Goal: Transaction & Acquisition: Book appointment/travel/reservation

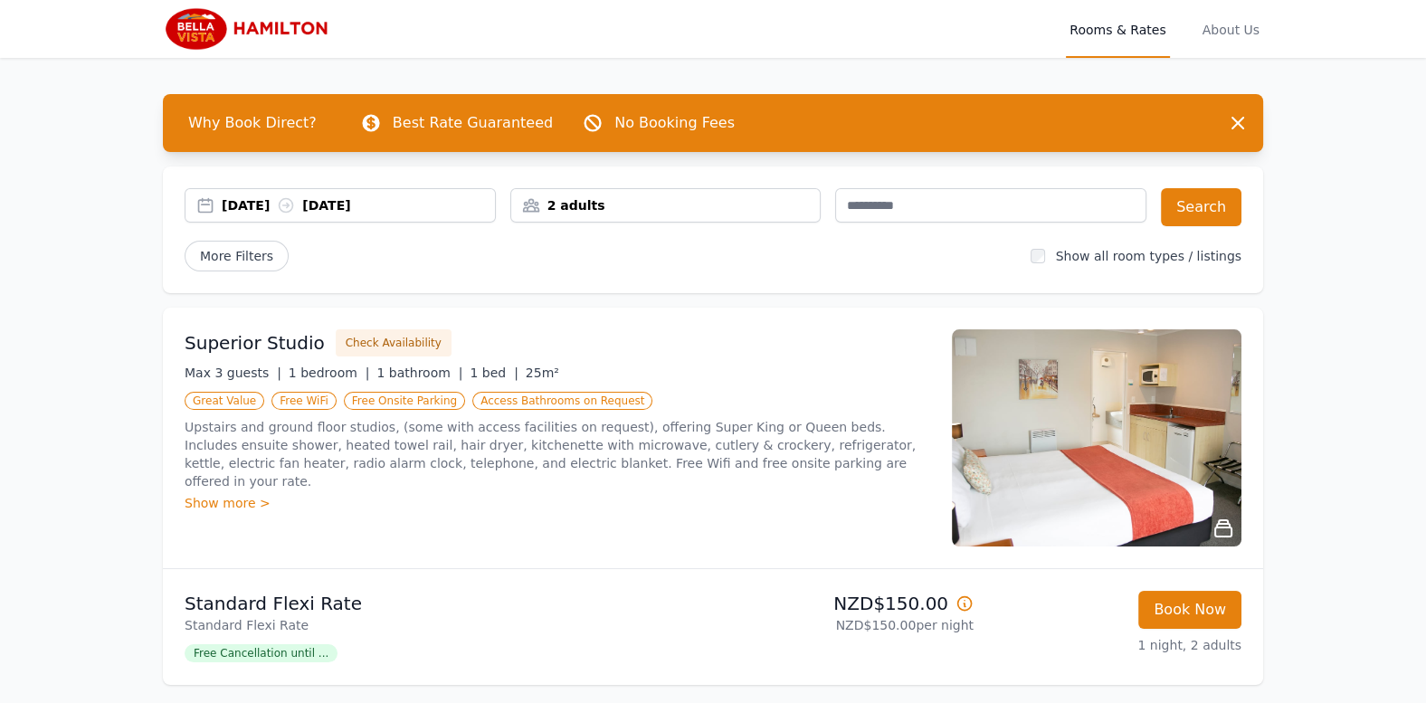
click at [425, 198] on div "[DATE] [DATE]" at bounding box center [358, 205] width 273 height 18
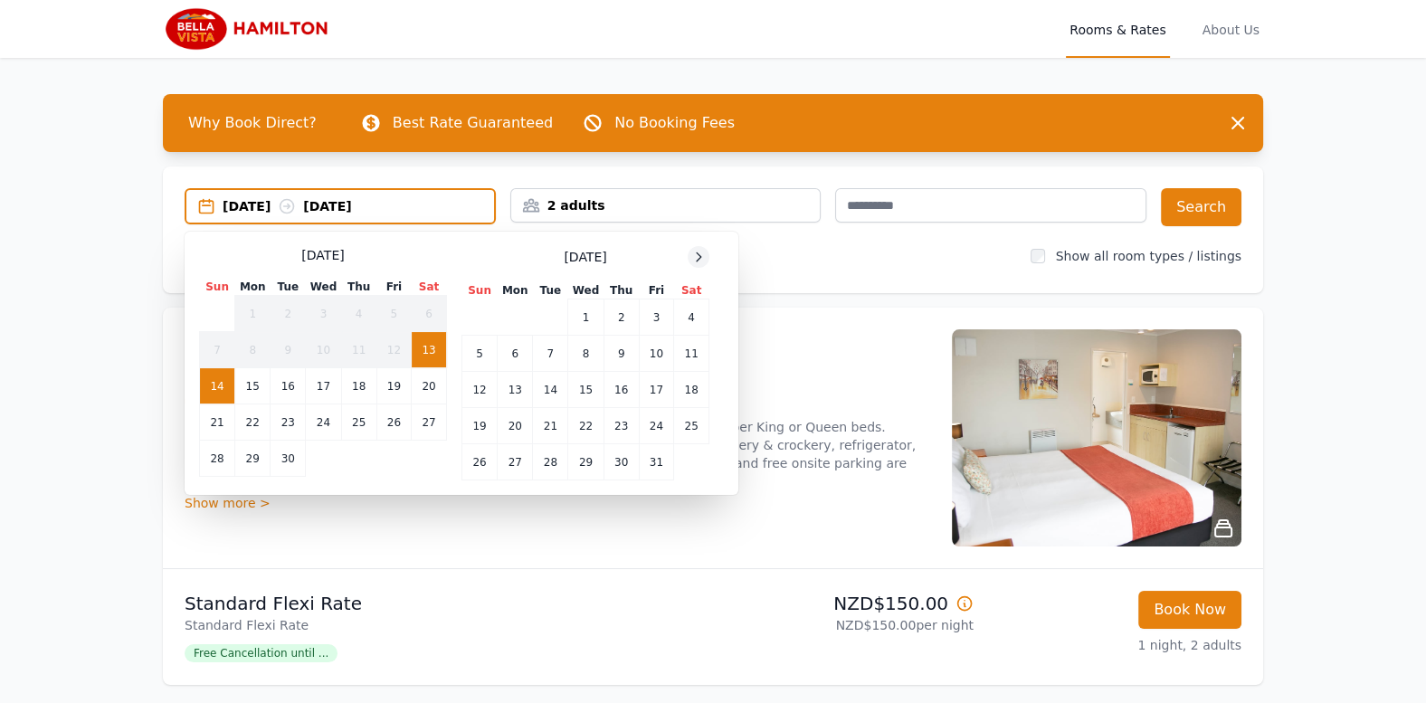
click at [700, 259] on icon at bounding box center [698, 257] width 14 height 14
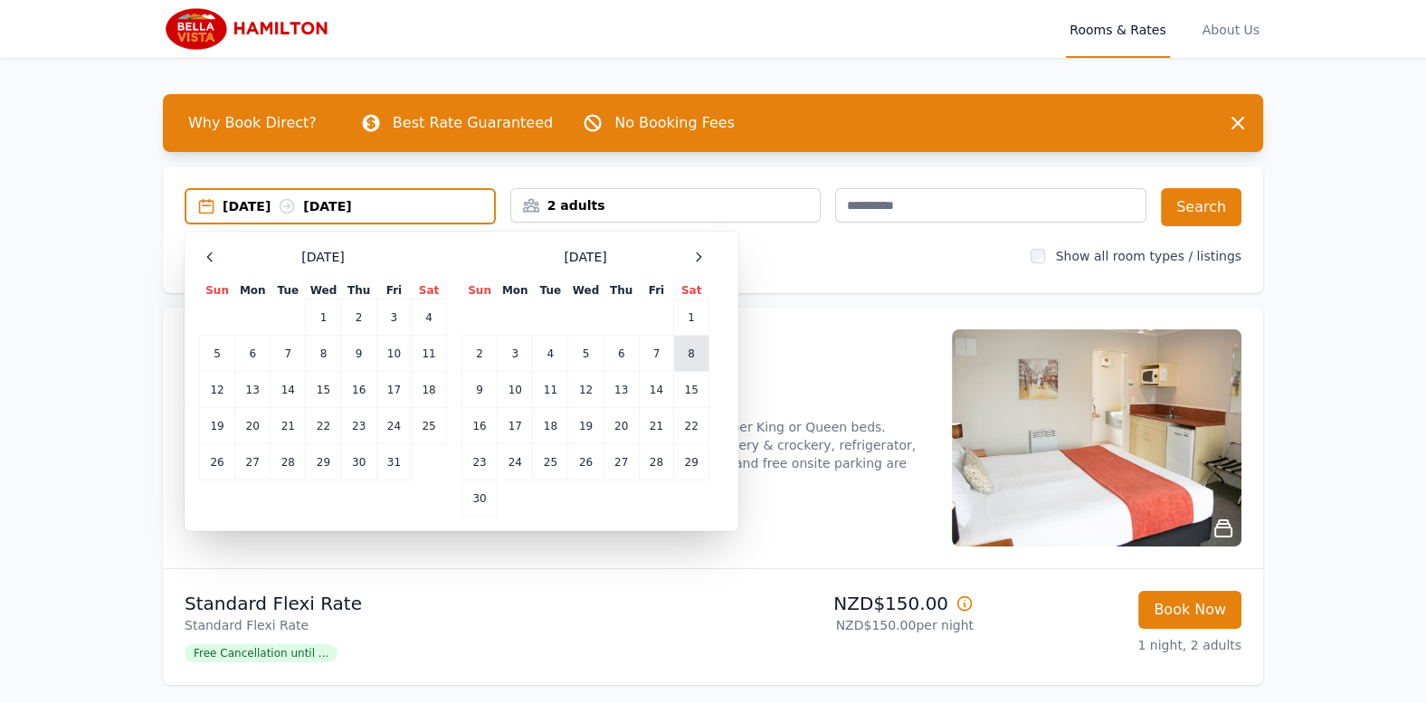
click at [683, 344] on td "8" at bounding box center [691, 354] width 35 height 36
click at [481, 391] on td "9" at bounding box center [479, 390] width 35 height 36
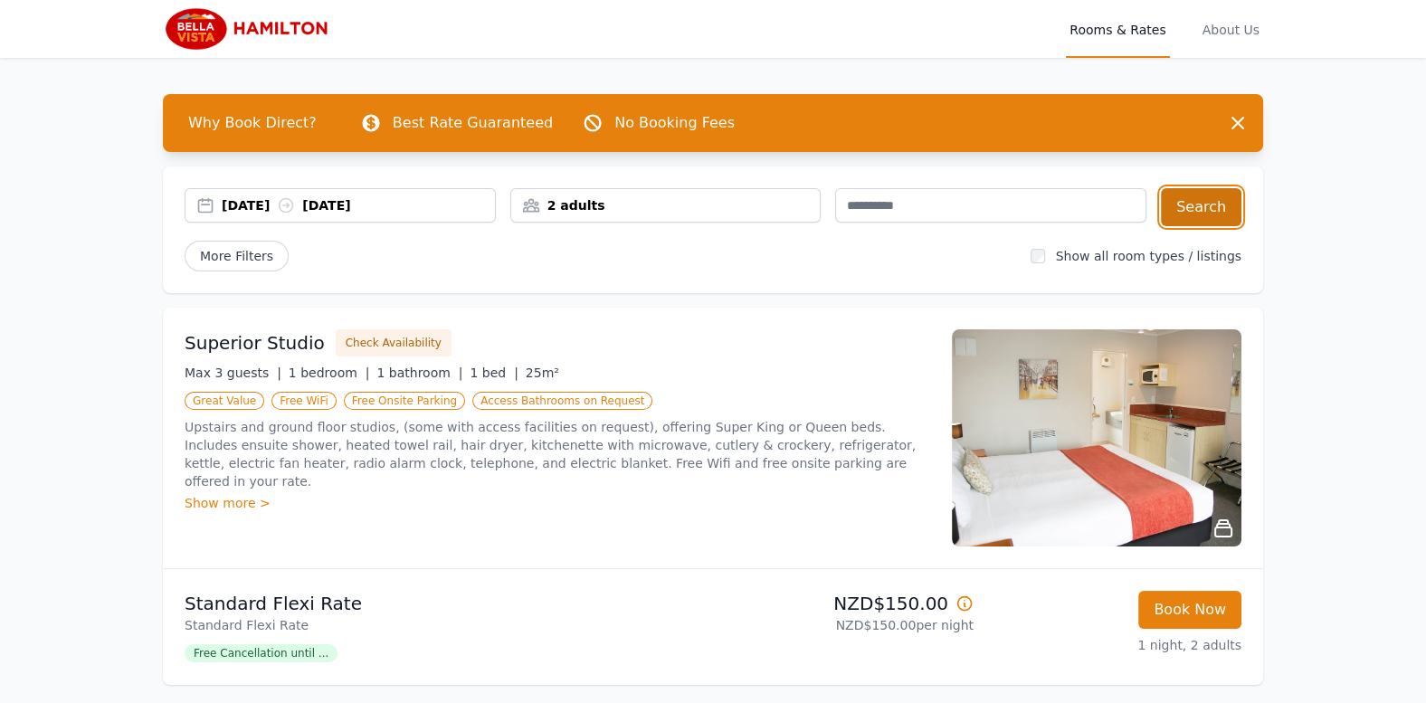
click at [1227, 205] on button "Search" at bounding box center [1201, 207] width 81 height 38
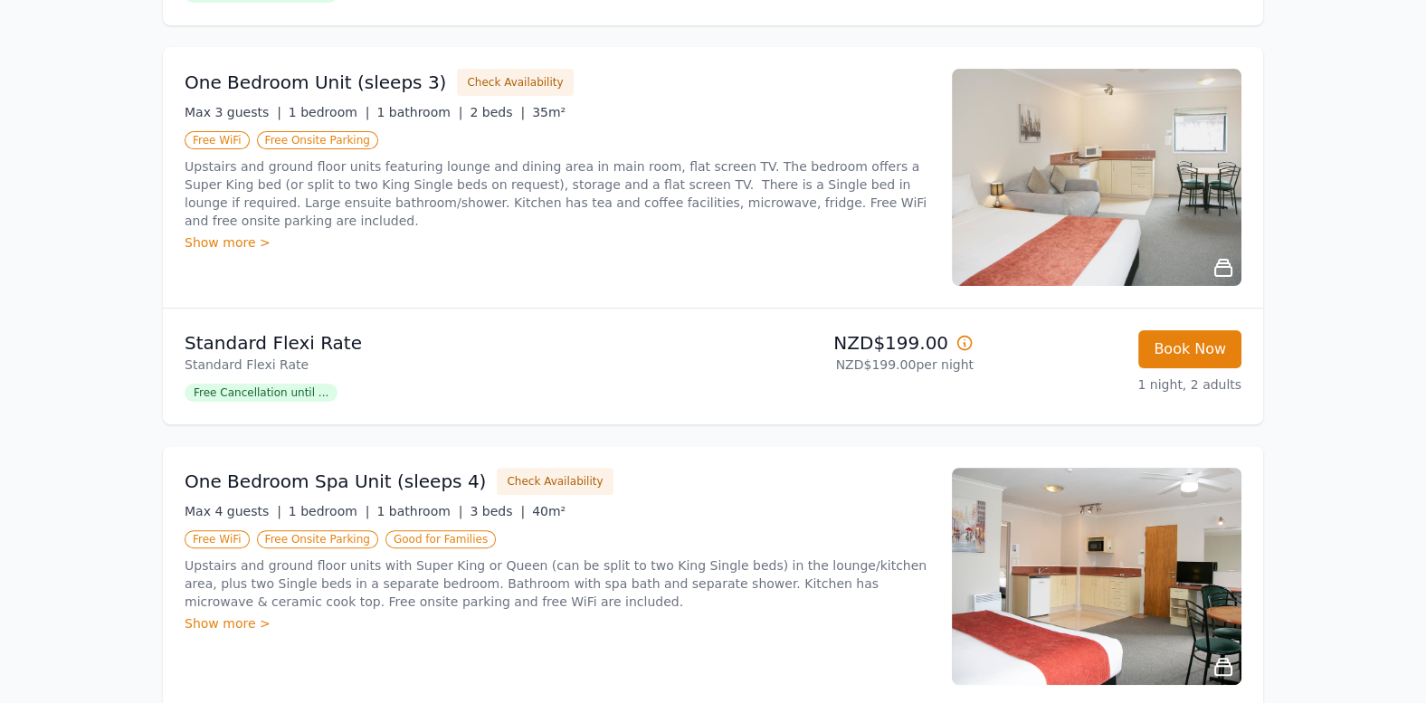
scroll to position [566, 0]
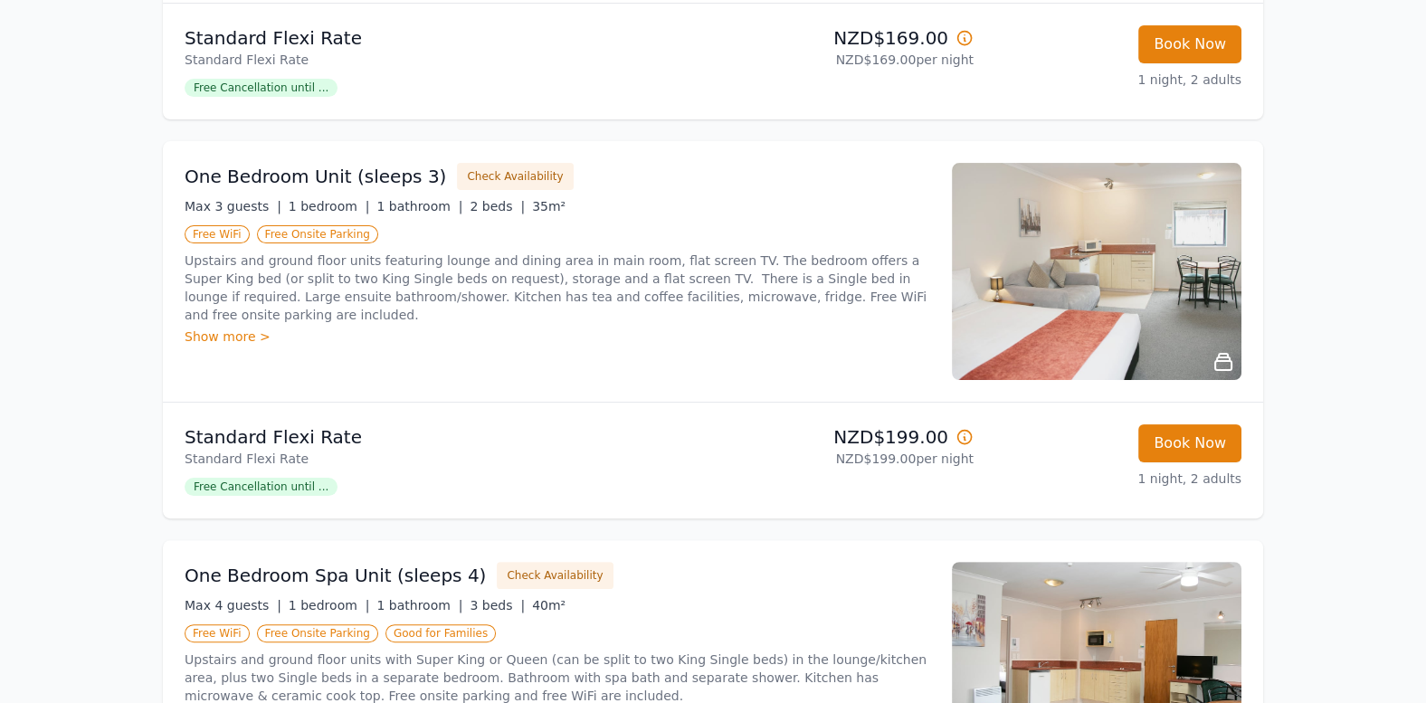
click at [249, 328] on div "Show more >" at bounding box center [558, 337] width 746 height 18
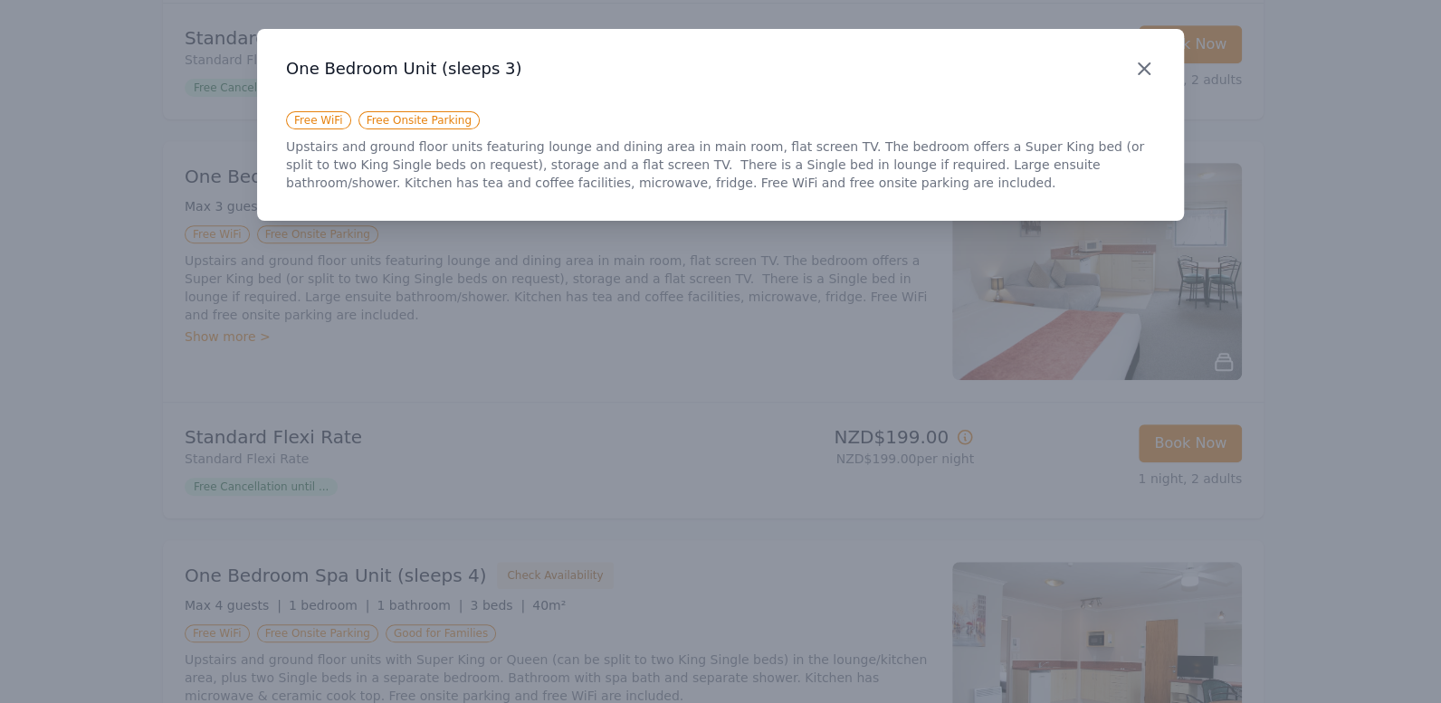
click at [1136, 63] on icon "button" at bounding box center [1144, 69] width 22 height 22
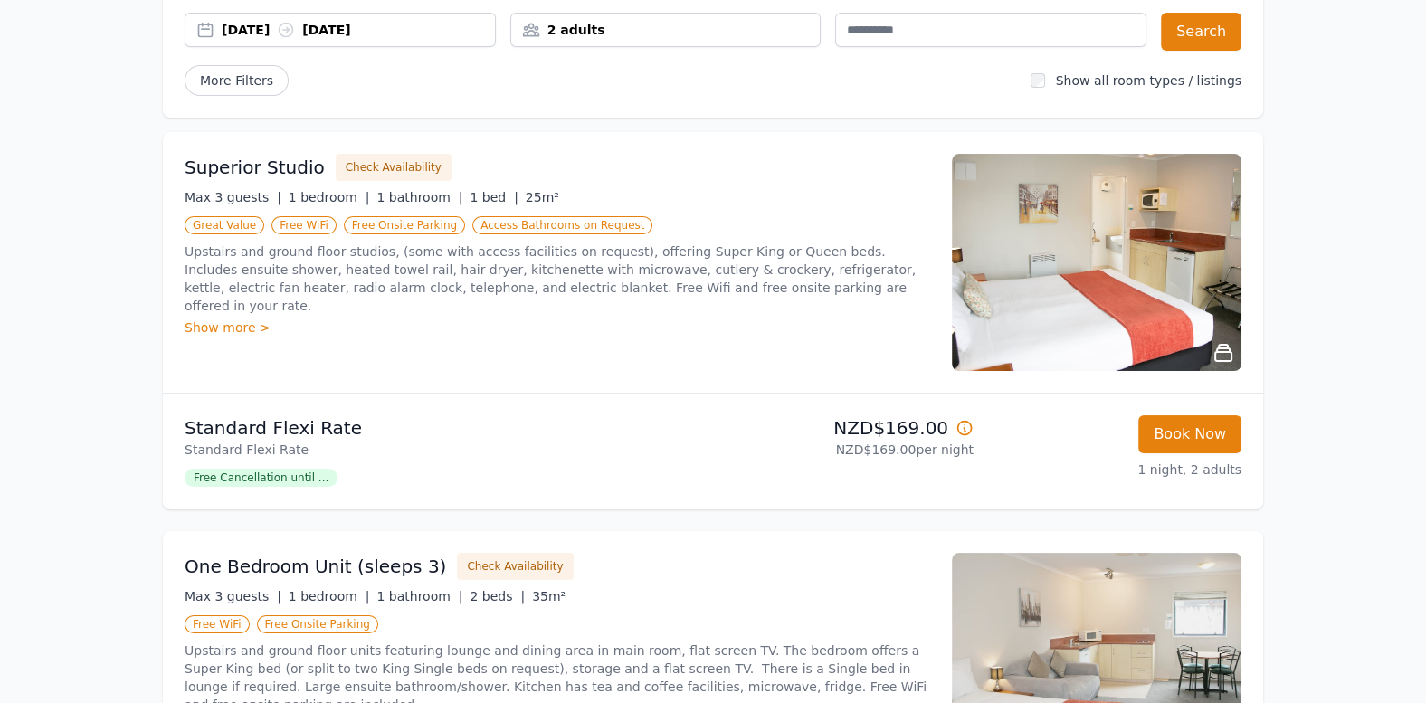
scroll to position [0, 0]
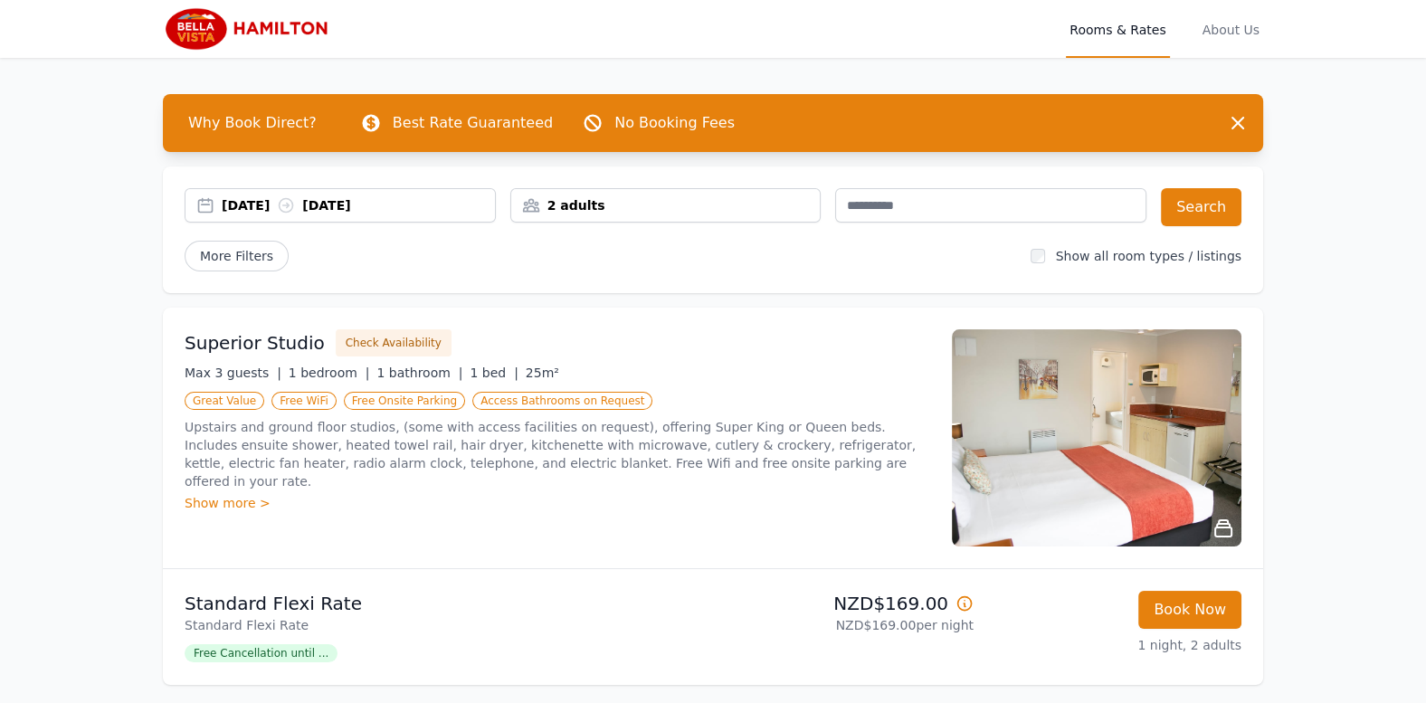
click at [190, 25] on img at bounding box center [250, 28] width 174 height 43
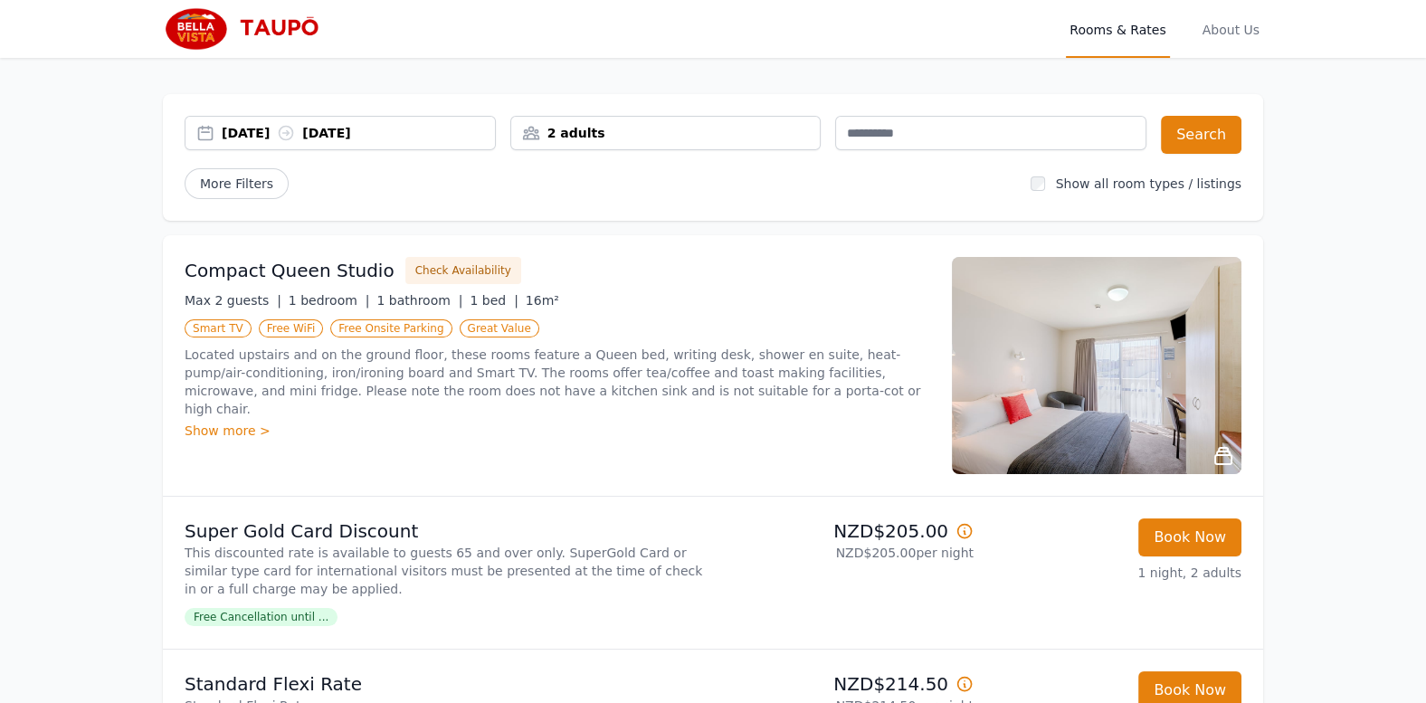
click at [416, 138] on div "[DATE] [DATE]" at bounding box center [358, 133] width 273 height 18
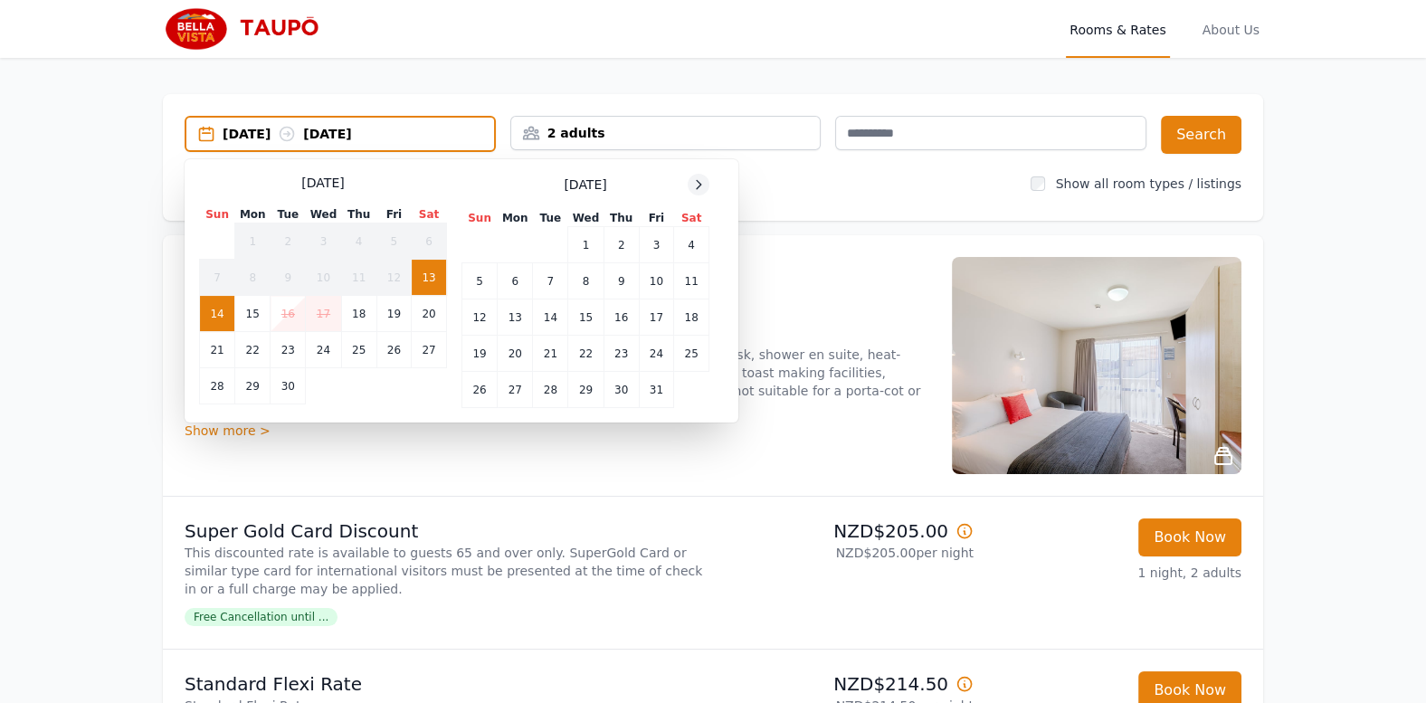
click at [697, 186] on icon at bounding box center [698, 184] width 14 height 14
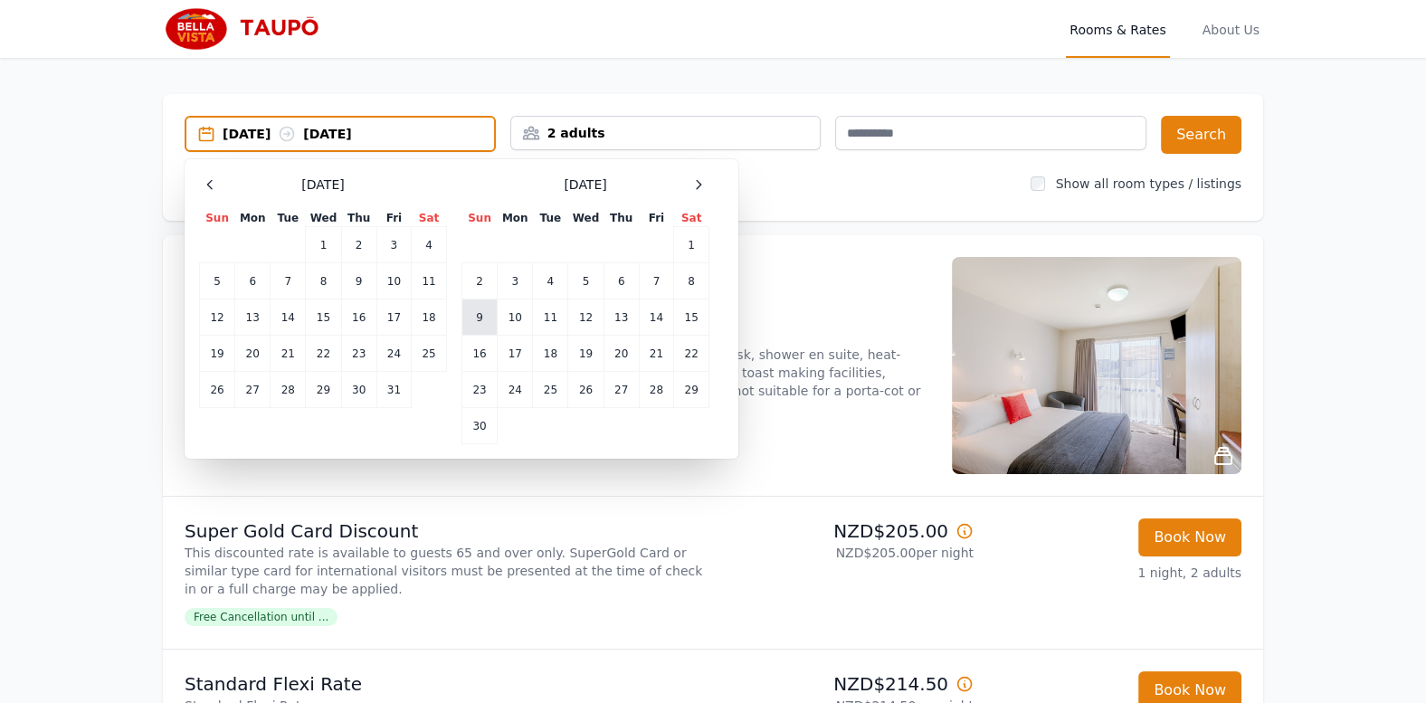
click at [475, 323] on td "9" at bounding box center [479, 318] width 35 height 36
click at [504, 323] on td "10" at bounding box center [515, 318] width 35 height 36
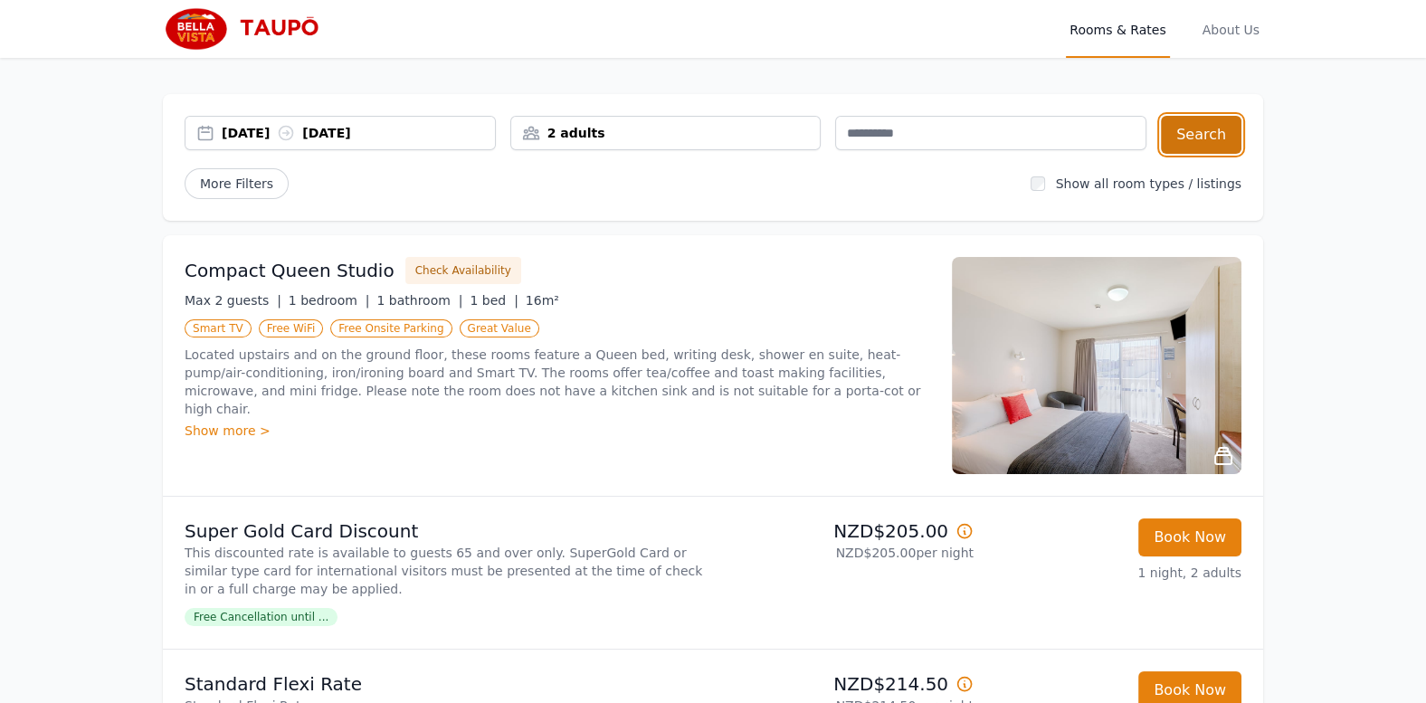
click at [1192, 141] on button "Search" at bounding box center [1201, 135] width 81 height 38
